Goal: Navigation & Orientation: Find specific page/section

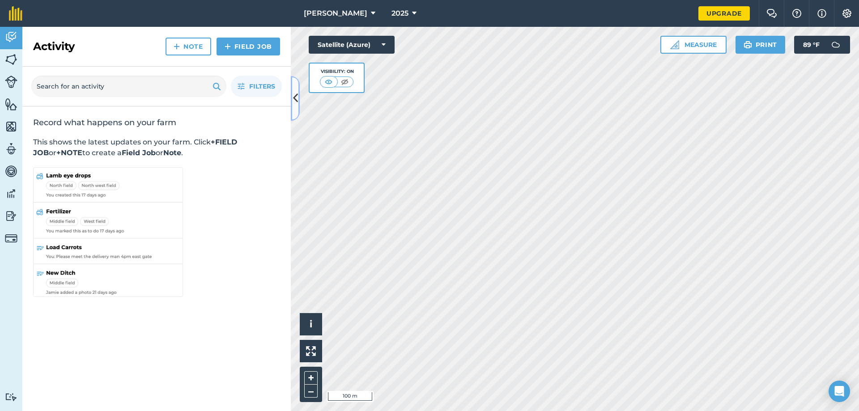
click at [293, 96] on icon at bounding box center [295, 98] width 5 height 16
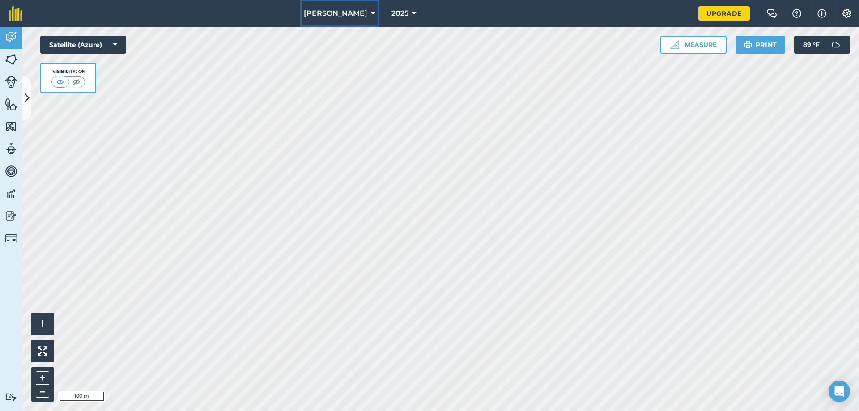
click at [371, 12] on icon at bounding box center [373, 13] width 4 height 11
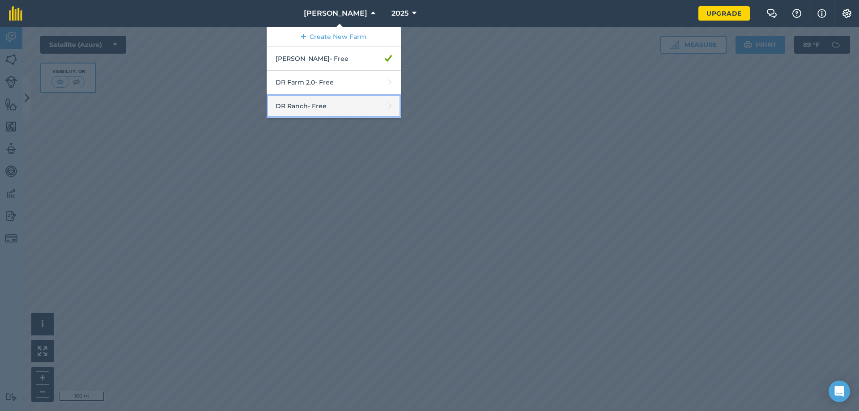
click at [311, 104] on link "DR Ranch - Free" at bounding box center [334, 106] width 134 height 24
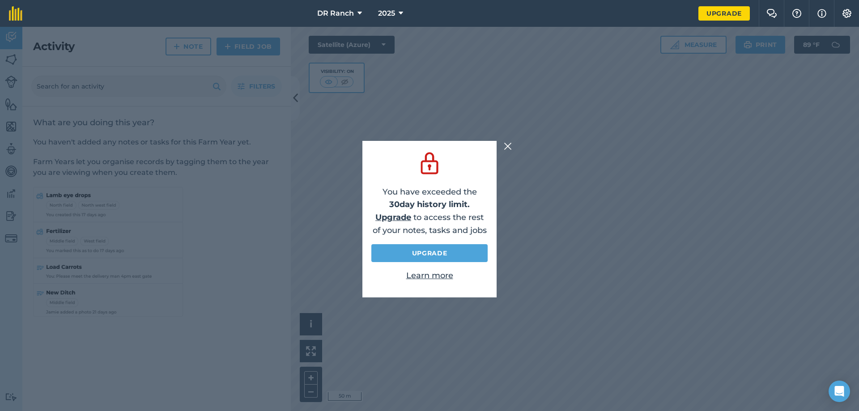
click at [509, 147] on img at bounding box center [508, 146] width 8 height 11
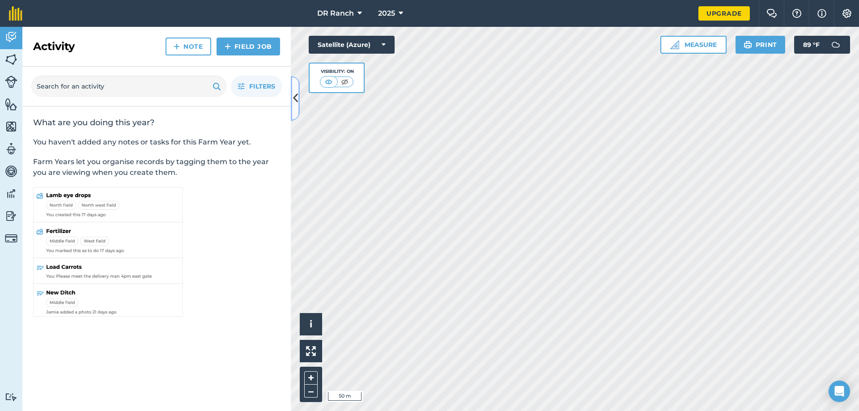
click at [297, 102] on icon at bounding box center [295, 98] width 5 height 16
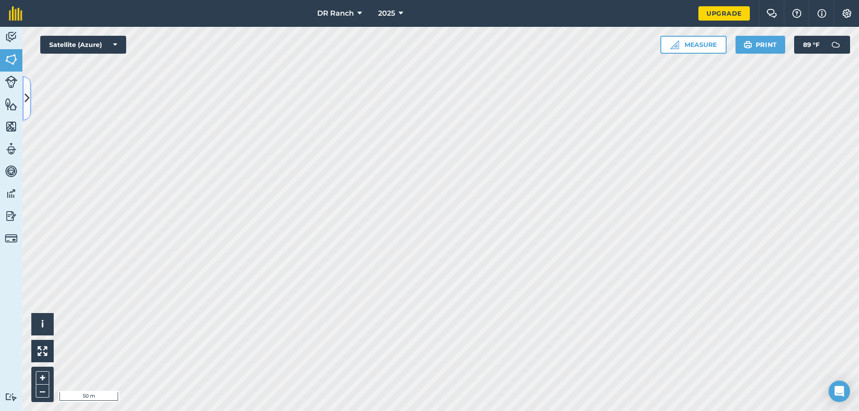
click at [28, 94] on icon at bounding box center [27, 98] width 5 height 16
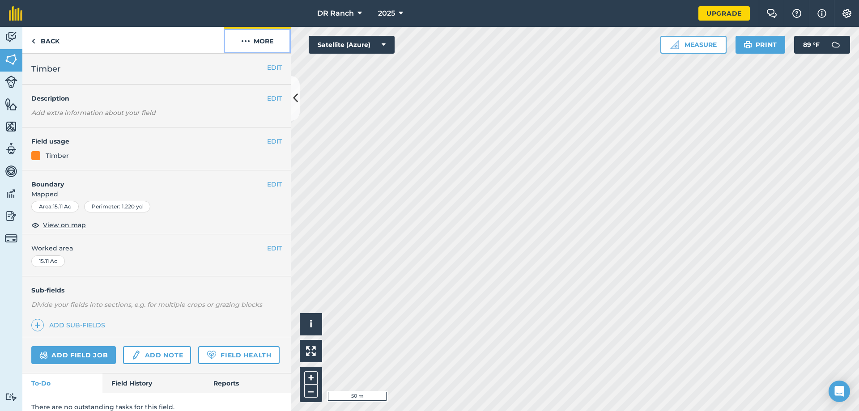
click at [268, 41] on button "More" at bounding box center [257, 40] width 67 height 26
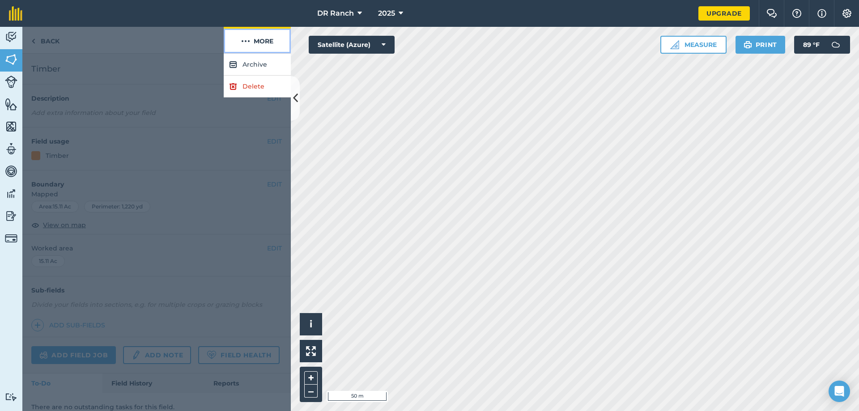
click at [268, 41] on button "More" at bounding box center [257, 40] width 67 height 26
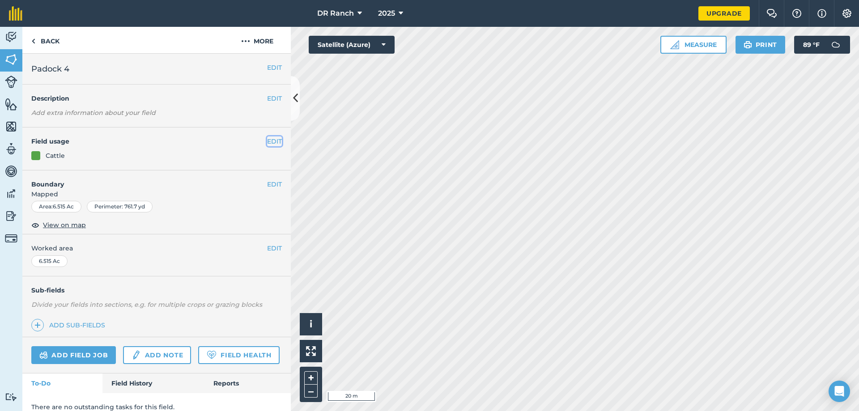
click at [271, 139] on button "EDIT" at bounding box center [274, 141] width 15 height 10
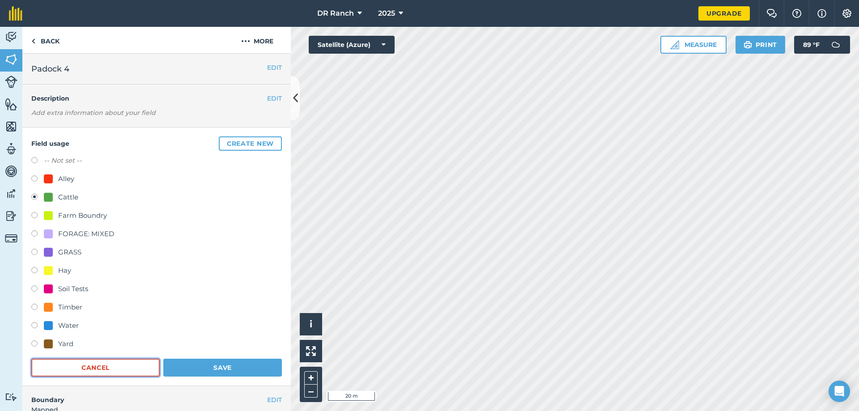
click at [109, 368] on button "Cancel" at bounding box center [95, 368] width 128 height 18
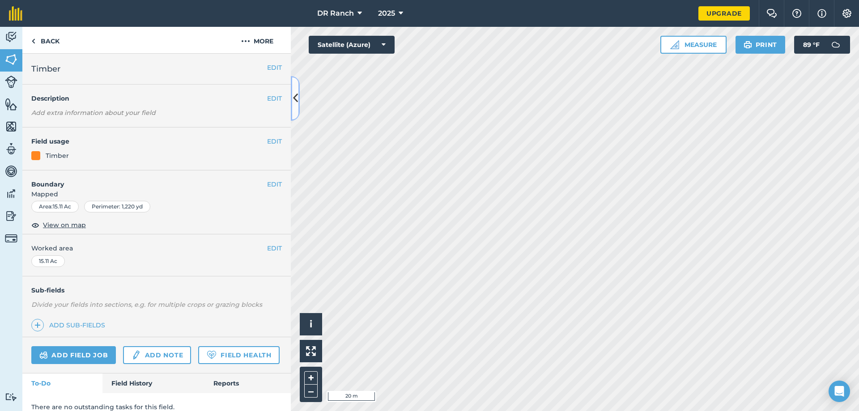
click at [297, 101] on icon at bounding box center [295, 98] width 5 height 16
